Goal: Feedback & Contribution: Contribute content

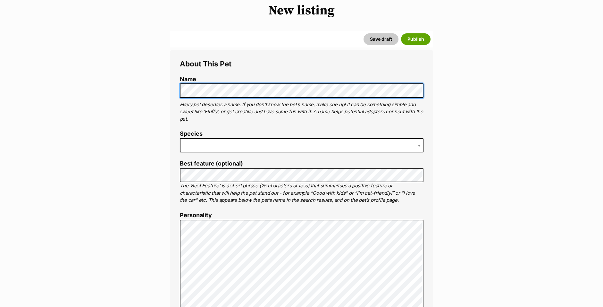
scroll to position [96, 0]
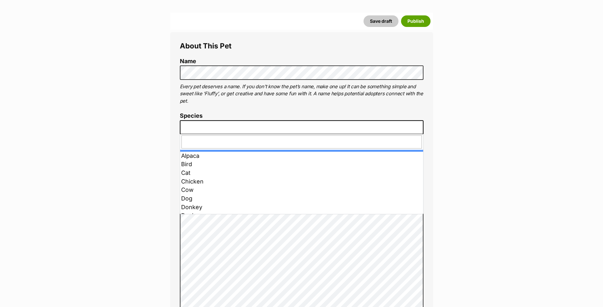
click at [207, 132] on span at bounding box center [302, 127] width 244 height 14
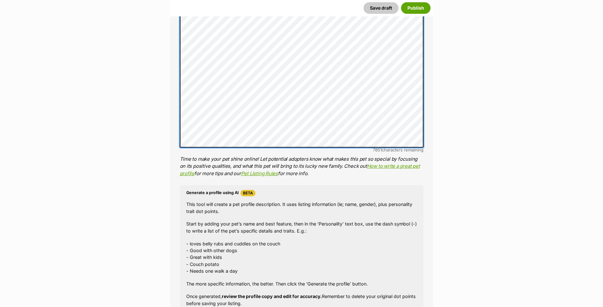
scroll to position [353, 0]
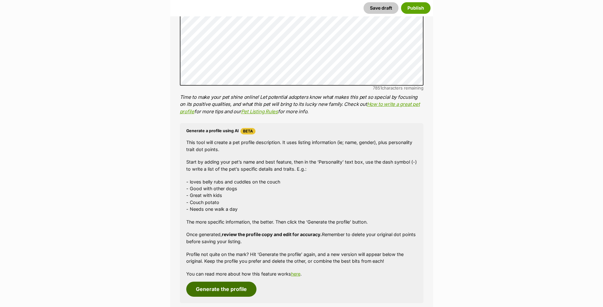
click at [236, 287] on button "Generate the profile" at bounding box center [221, 288] width 70 height 15
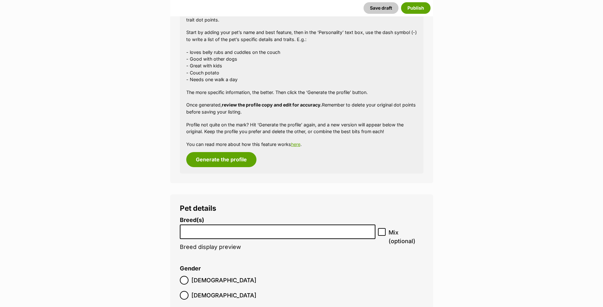
scroll to position [535, 0]
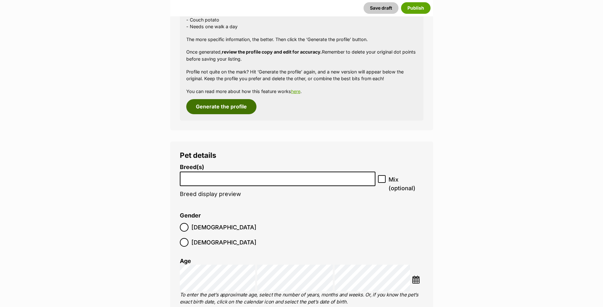
click at [209, 111] on button "Generate the profile" at bounding box center [221, 106] width 70 height 15
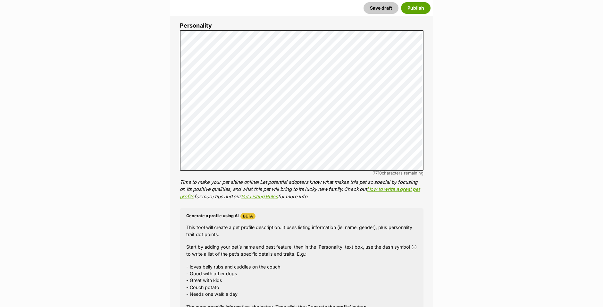
scroll to position [278, 0]
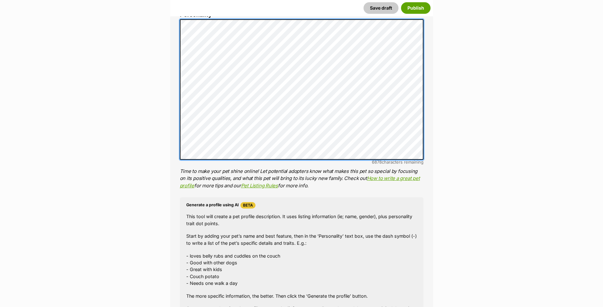
click at [330, 161] on li "Personality 6878 characters remaining Time to make your pet shine online! Let p…" at bounding box center [302, 101] width 244 height 178
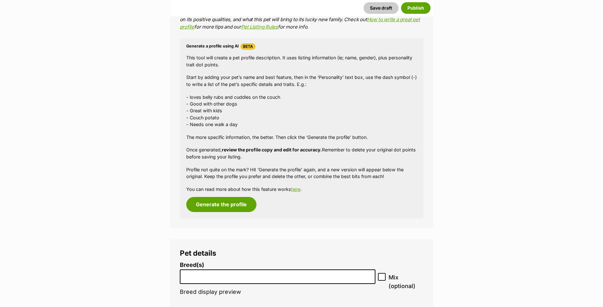
scroll to position [343, 0]
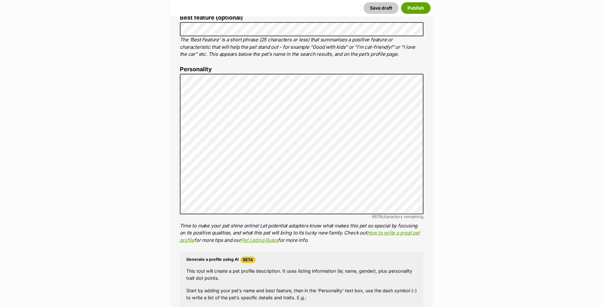
scroll to position [214, 0]
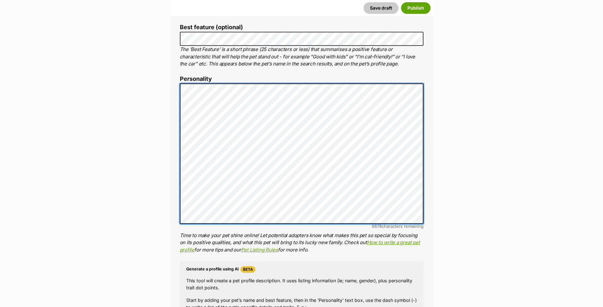
click at [394, 226] on li "Personality 6878 characters remaining Time to make your pet shine online! Let p…" at bounding box center [302, 165] width 244 height 178
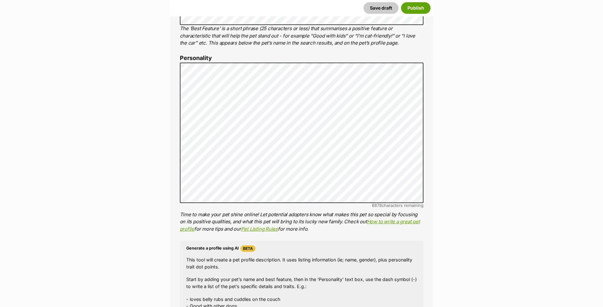
scroll to position [278, 0]
